Goal: Check status: Check status

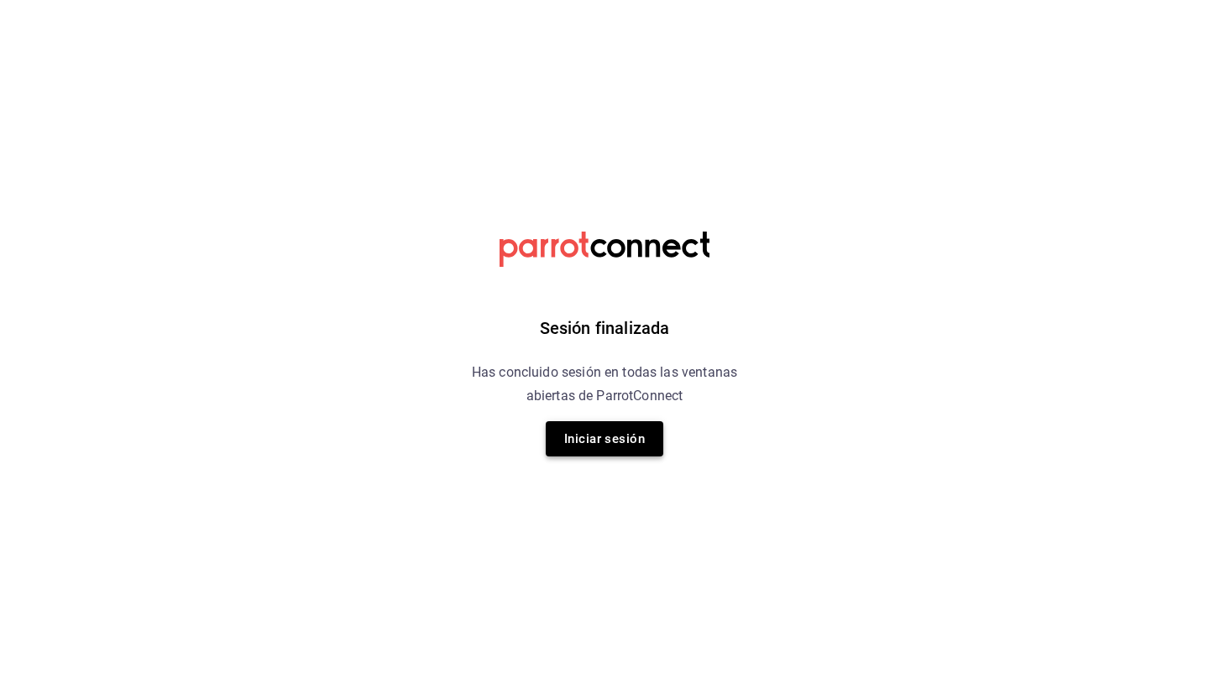
click at [600, 431] on button "Iniciar sesión" at bounding box center [604, 438] width 117 height 35
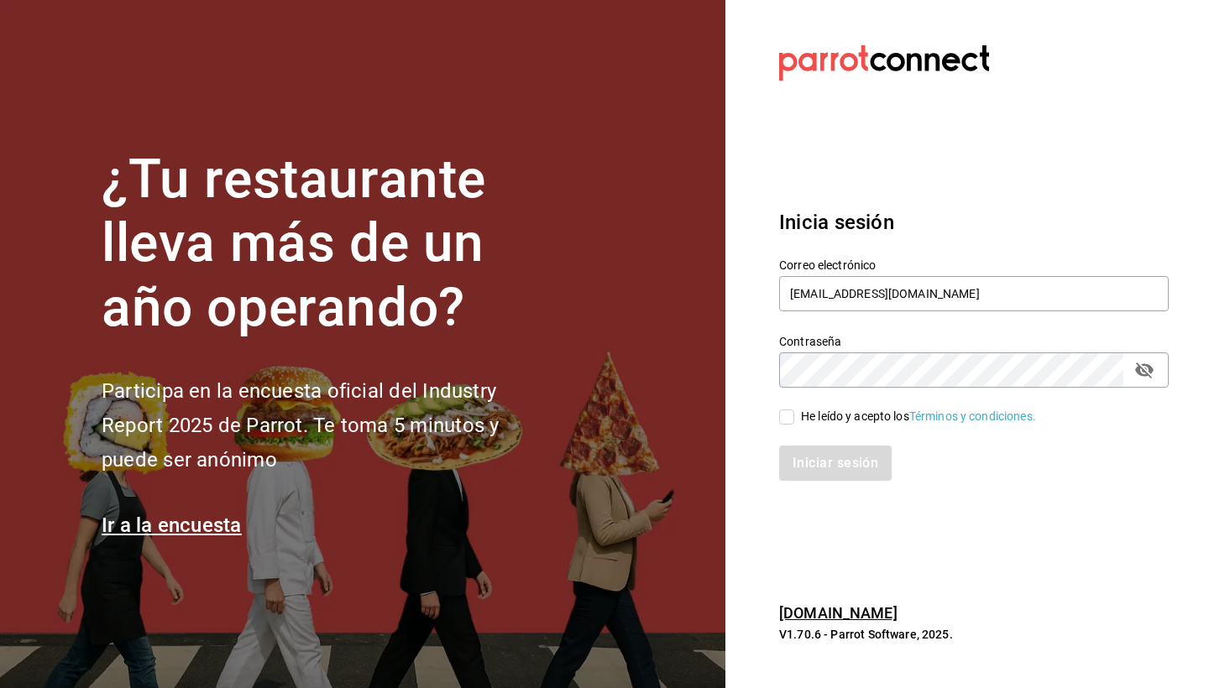
type input "[EMAIL_ADDRESS][DOMAIN_NAME]"
click at [786, 419] on input "He leído y acepto los Términos y condiciones." at bounding box center [786, 417] width 15 height 15
checkbox input "true"
click at [834, 470] on button "Iniciar sesión" at bounding box center [836, 463] width 114 height 35
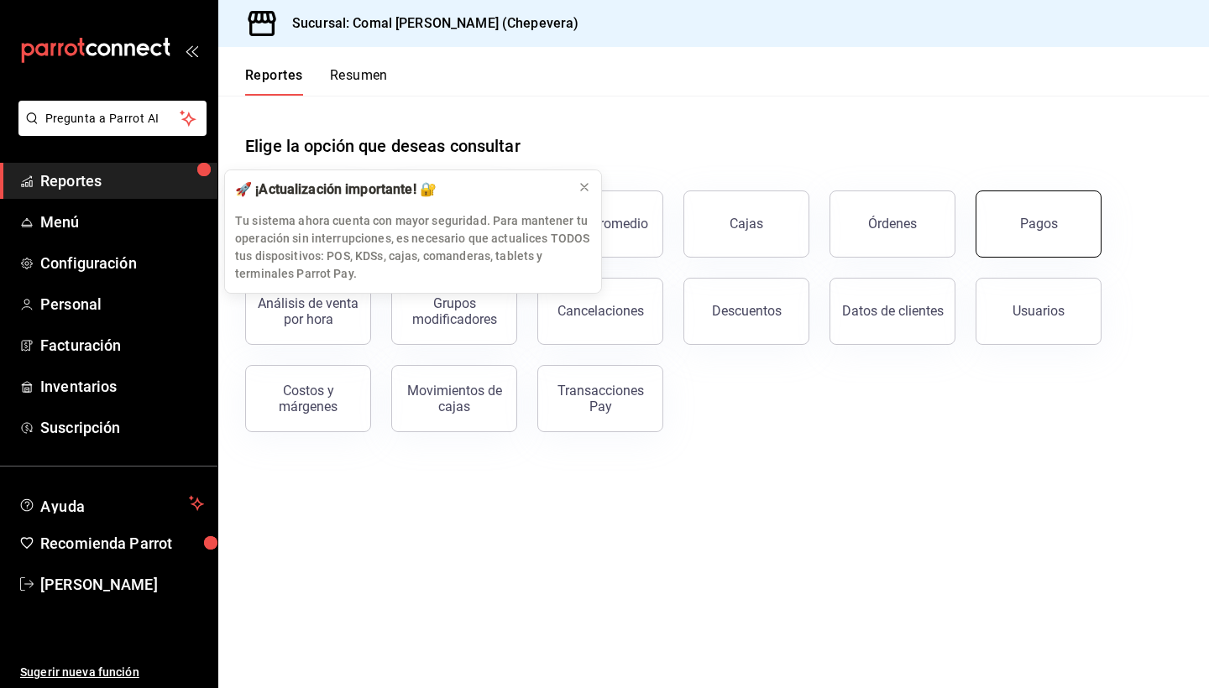
click at [1018, 235] on button "Pagos" at bounding box center [1038, 224] width 126 height 67
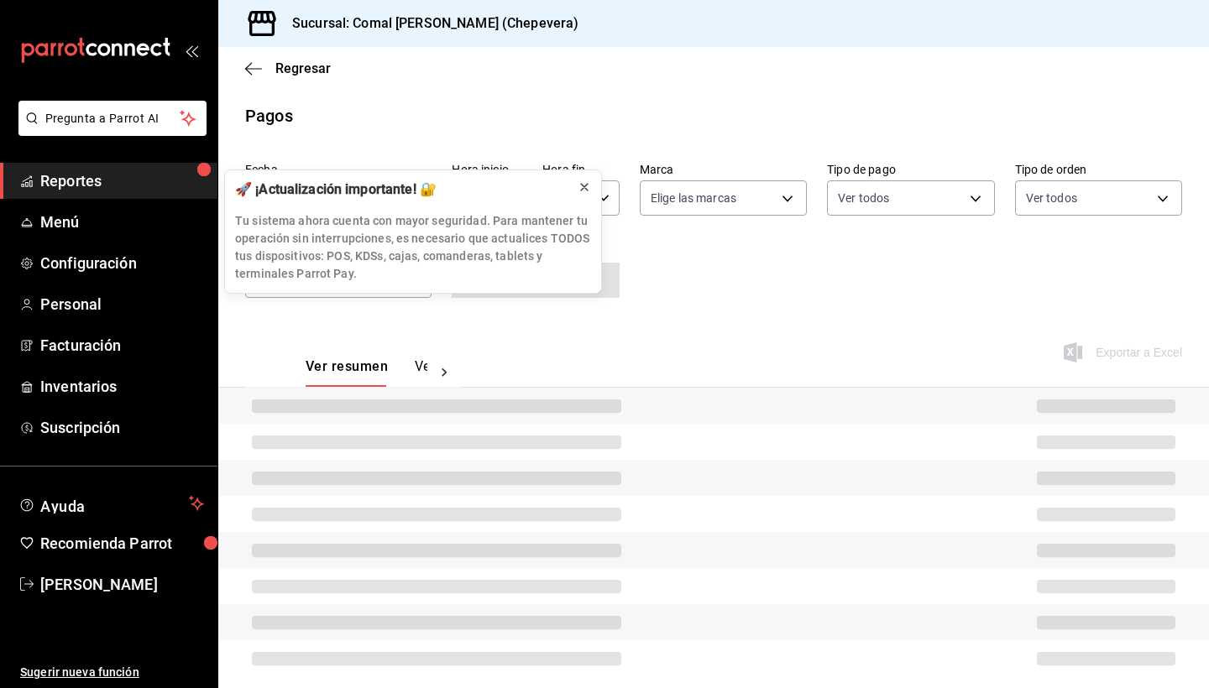
click at [578, 189] on icon at bounding box center [583, 186] width 13 height 13
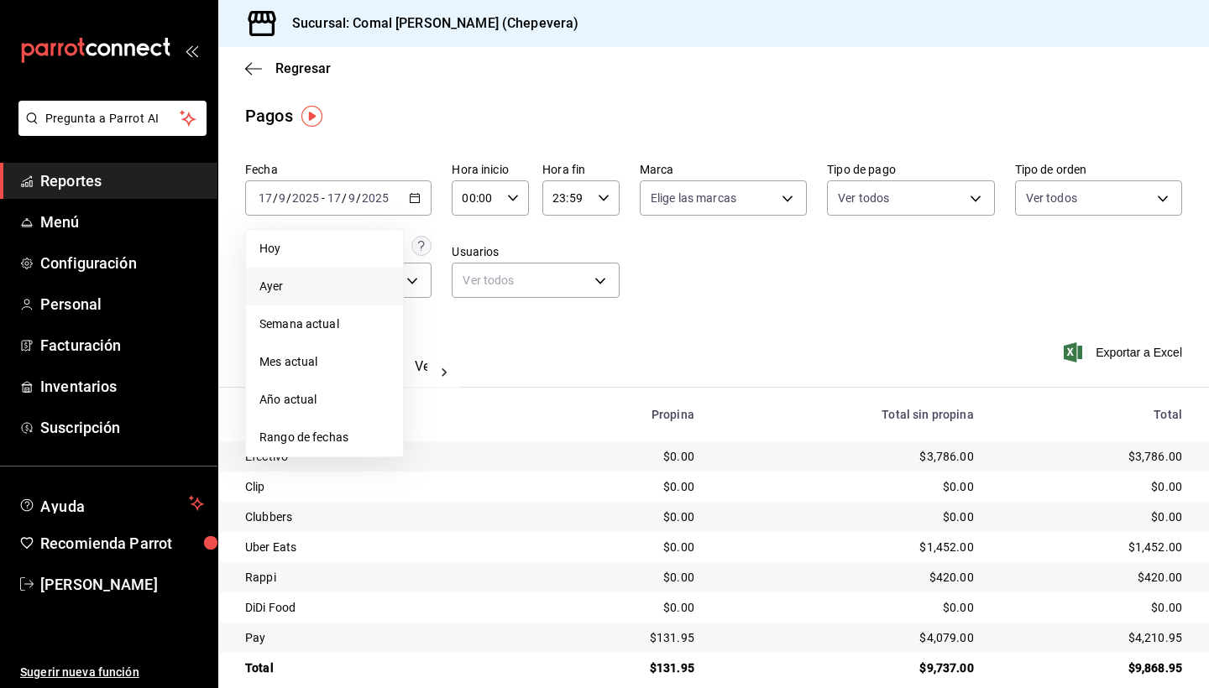
click at [300, 291] on span "Ayer" at bounding box center [324, 287] width 130 height 18
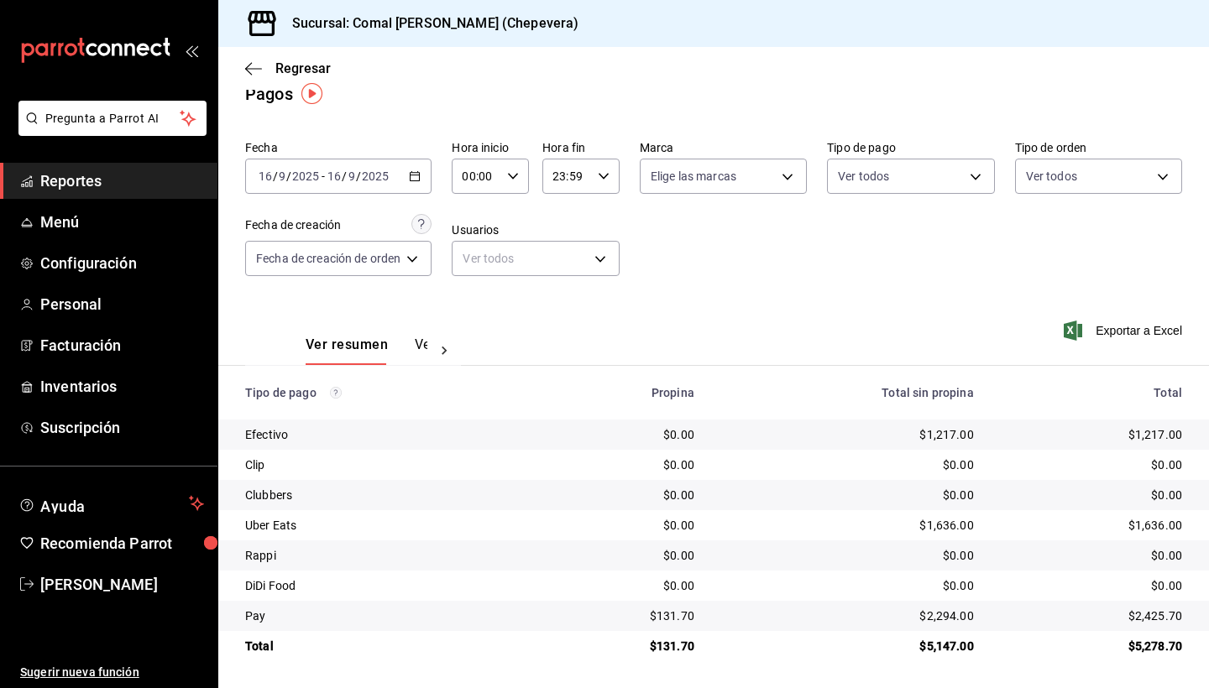
scroll to position [22, 0]
click at [428, 174] on div "2025-09-16 16 / 9 / 2025 - 2025-09-16 16 / 9 / 2025" at bounding box center [338, 176] width 186 height 35
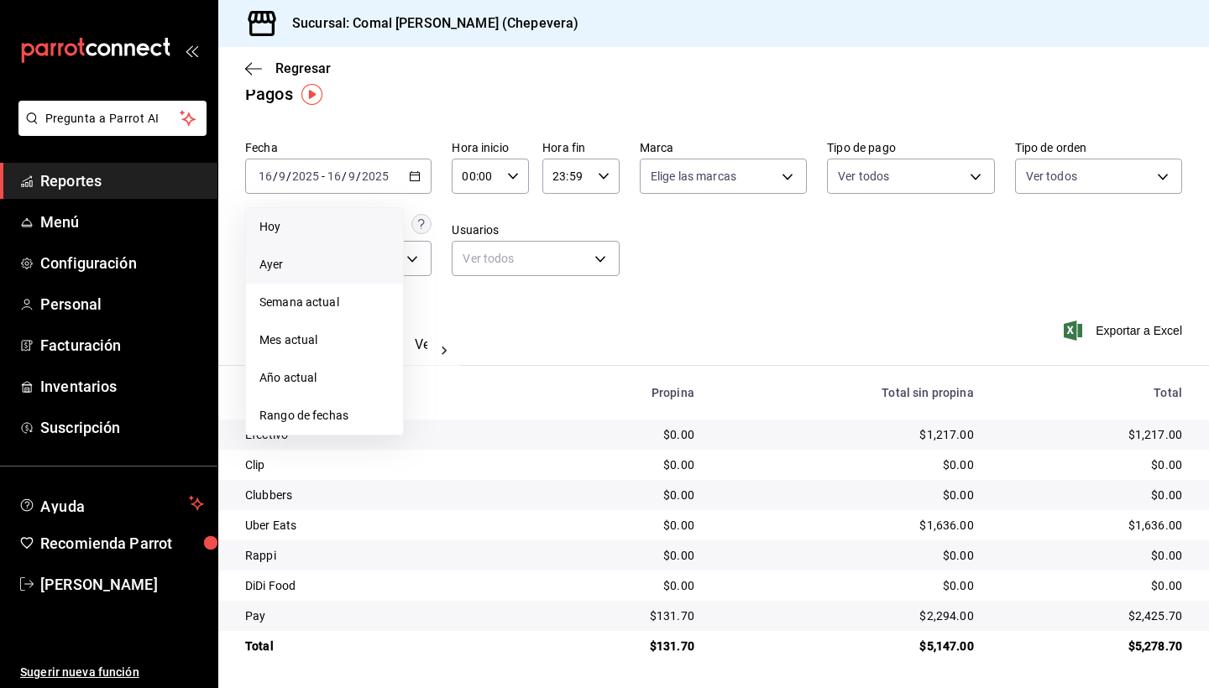
click at [300, 231] on span "Hoy" at bounding box center [324, 227] width 130 height 18
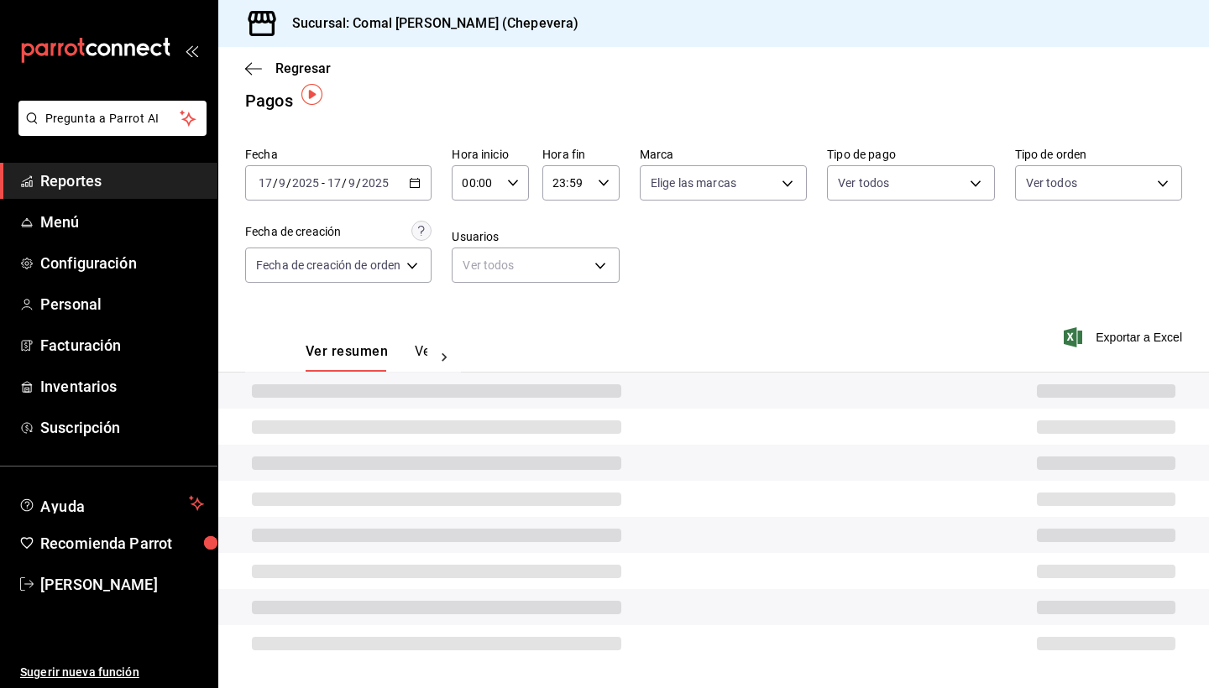
scroll to position [15, 0]
